Goal: Task Accomplishment & Management: Manage account settings

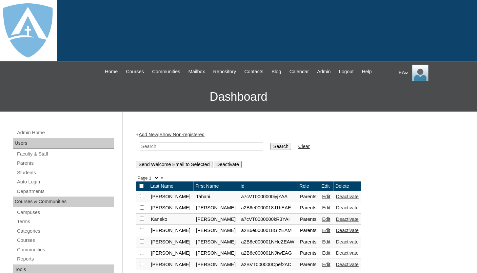
click at [179, 144] on input "text" at bounding box center [202, 146] width 124 height 9
type input "smith"
click at [271, 143] on input "Search" at bounding box center [281, 146] width 20 height 7
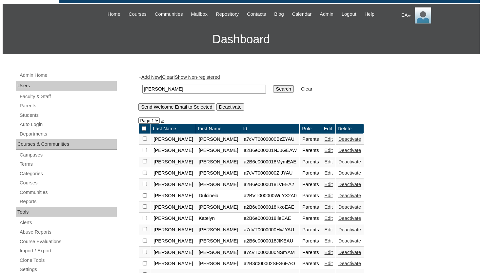
scroll to position [66, 0]
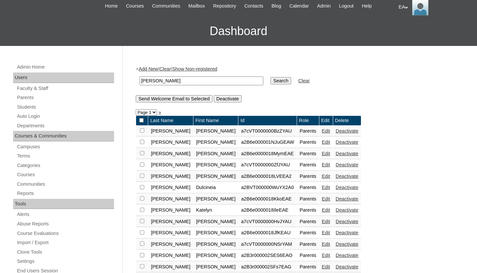
click at [297, 188] on td "Parents" at bounding box center [308, 187] width 22 height 11
click at [260, 187] on td "a2BVT000000WuYX2A0" at bounding box center [268, 187] width 58 height 11
click at [327, 88] on form "smith Search Clear" at bounding box center [298, 81] width 325 height 17
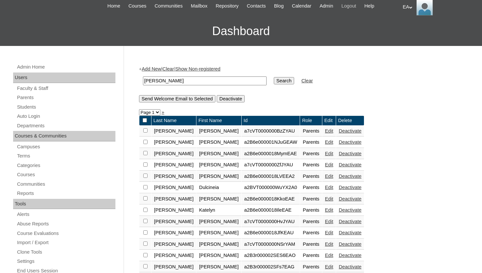
click at [356, 6] on span "Logout" at bounding box center [349, 6] width 15 height 8
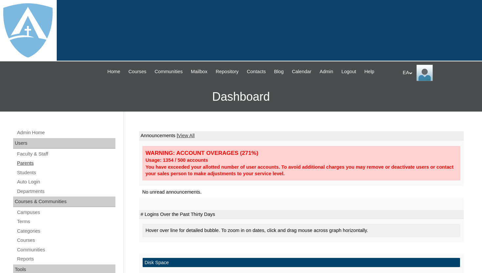
click at [64, 160] on link "Parents" at bounding box center [65, 163] width 99 height 8
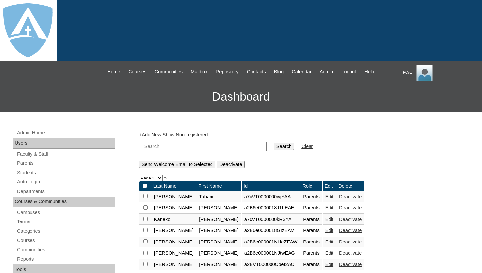
click at [184, 146] on input "text" at bounding box center [205, 146] width 124 height 9
type input "dulcinea"
click at [274, 143] on input "Search" at bounding box center [284, 146] width 20 height 7
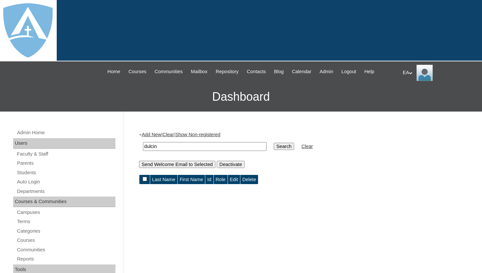
click at [185, 144] on input "dulcin" at bounding box center [205, 146] width 124 height 9
type input "d"
type input "smith"
click at [274, 143] on input "Search" at bounding box center [284, 146] width 20 height 7
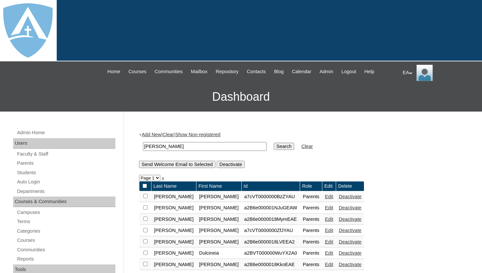
click at [325, 255] on link "Edit" at bounding box center [329, 252] width 8 height 5
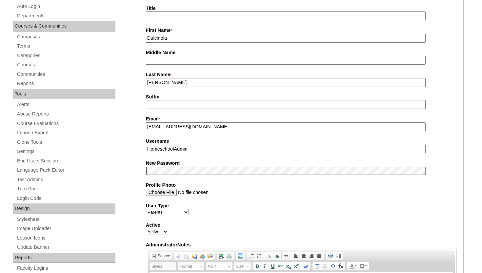
scroll to position [184, 0]
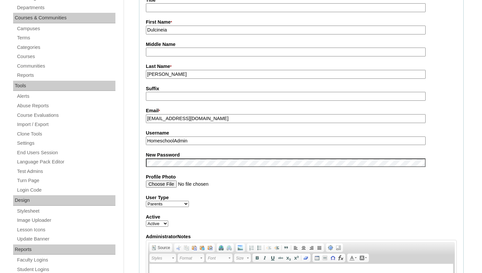
drag, startPoint x: 216, startPoint y: 119, endPoint x: 146, endPoint y: 115, distance: 70.0
click at [146, 115] on input "[EMAIL_ADDRESS][DOMAIN_NAME]" at bounding box center [286, 118] width 280 height 9
drag, startPoint x: 201, startPoint y: 143, endPoint x: 140, endPoint y: 143, distance: 61.0
click at [140, 143] on fieldset "Account Information User Id * a2BVT000000WuYX2A0 Title First Name * Dulcineia M…" at bounding box center [301, 157] width 325 height 393
paste input "dulcineiasmith@gmail.com"
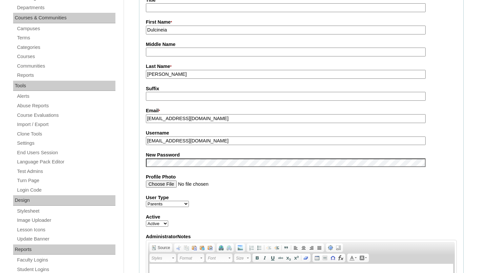
type input "dulcineiasmith@gmail.com"
click at [456, 148] on fieldset "Account Information User Id * a2BVT000000WuYX2A0 Title First Name * Dulcineia M…" at bounding box center [301, 157] width 325 height 393
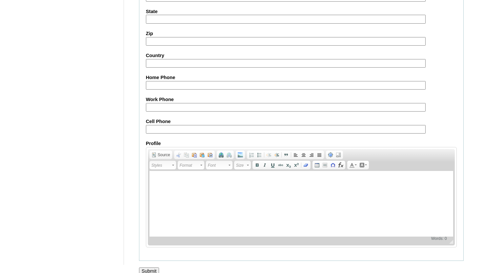
scroll to position [625, 0]
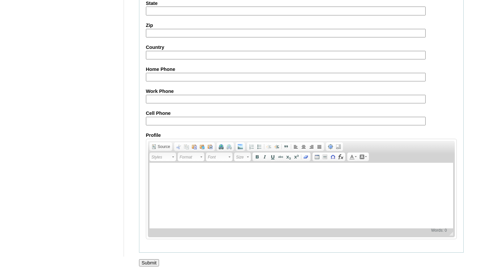
click at [153, 264] on input "Submit" at bounding box center [149, 262] width 20 height 7
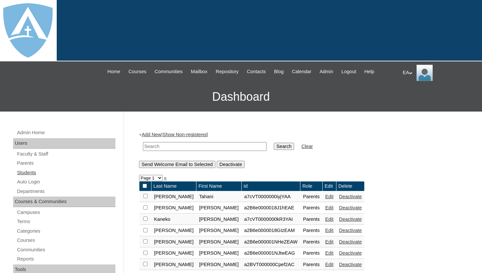
click at [31, 173] on link "Students" at bounding box center [65, 173] width 99 height 8
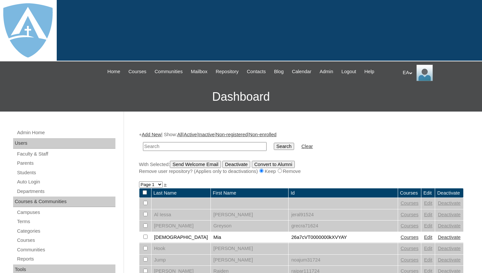
click at [155, 147] on input "text" at bounding box center [205, 146] width 124 height 9
click at [198, 145] on input "text" at bounding box center [205, 146] width 124 height 9
type input "joel"
click at [274, 143] on input "Search" at bounding box center [284, 146] width 20 height 7
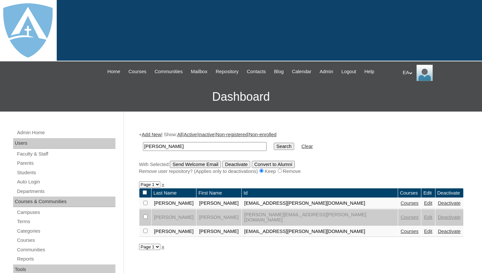
click at [424, 229] on link "Edit" at bounding box center [428, 231] width 8 height 5
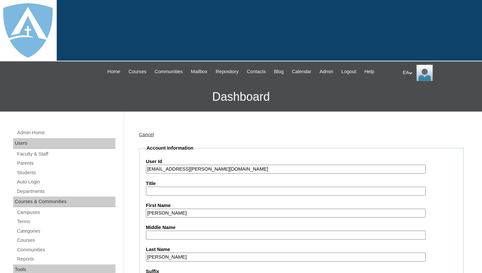
type input "HomeschoolAdmin"
click at [273, 136] on div "Cancel" at bounding box center [301, 134] width 325 height 7
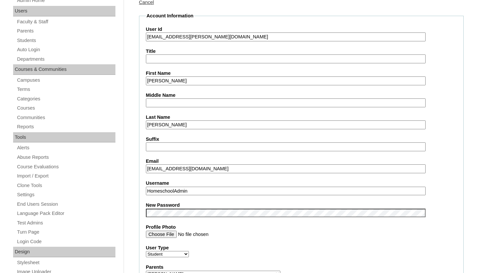
scroll to position [144, 0]
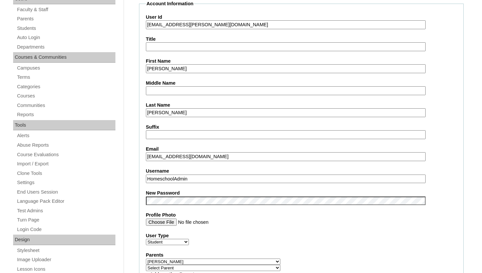
drag, startPoint x: 154, startPoint y: 24, endPoint x: 252, endPoint y: 28, distance: 98.8
click at [252, 28] on input "26joel.pereira@enlightiumstudent.com" at bounding box center [286, 24] width 280 height 9
drag, startPoint x: 147, startPoint y: 156, endPoint x: 224, endPoint y: 156, distance: 77.4
click at [225, 156] on input "dulcineiasmith@gmail.com" at bounding box center [286, 156] width 280 height 9
paste input "joel.pereira@enlightiumstudent"
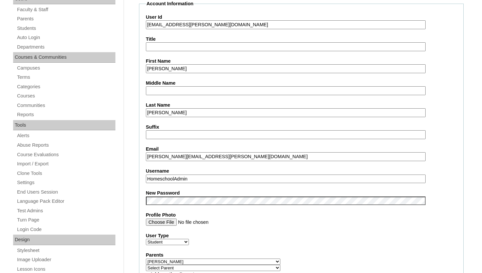
type input "joel.pereira@enlightiumstudent.com"
drag, startPoint x: 198, startPoint y: 181, endPoint x: 139, endPoint y: 181, distance: 58.1
click at [139, 181] on fieldset "Account Information User Id 26joel.pereira@enlightiumstudent.com Title First Na…" at bounding box center [301, 266] width 325 height 532
paste input "joel.pereira@enlightiumstudent.com"
type input "joel.pereira@enlightiumstudent.com"
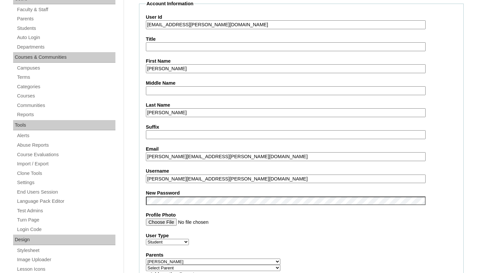
click at [463, 179] on fieldset "Account Information User Id 26joel.pereira@enlightiumstudent.com Title First Na…" at bounding box center [301, 266] width 325 height 532
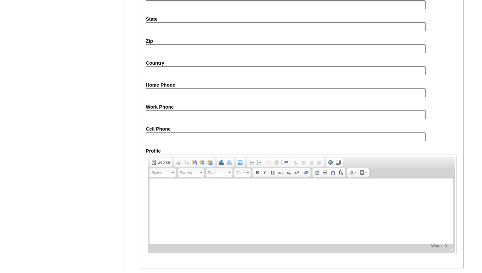
scroll to position [763, 0]
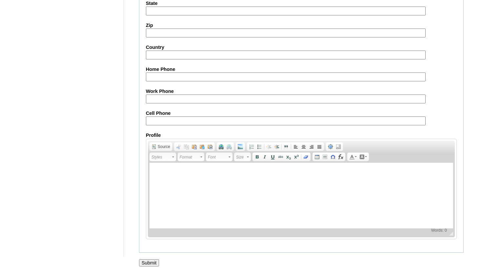
click at [155, 262] on input "Submit" at bounding box center [149, 262] width 20 height 7
